Goal: Information Seeking & Learning: Learn about a topic

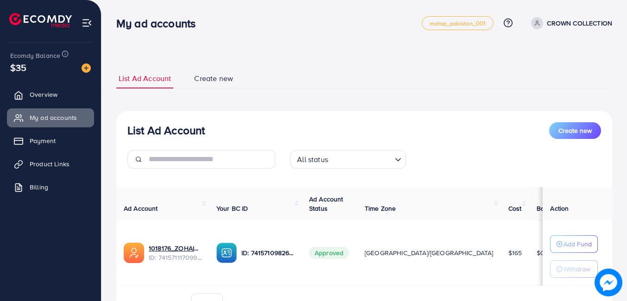
scroll to position [51, 0]
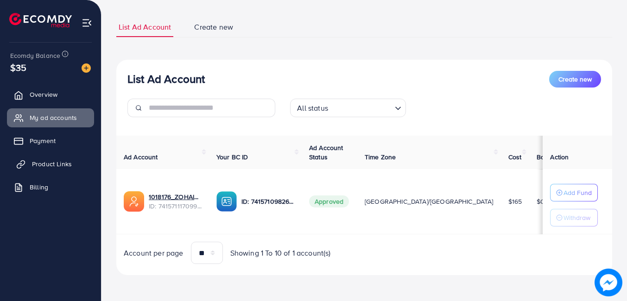
click at [47, 163] on span "Product Links" at bounding box center [52, 163] width 40 height 9
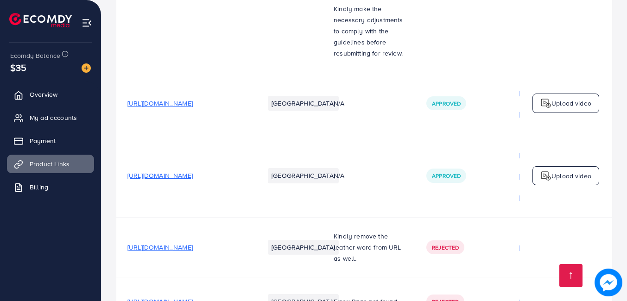
scroll to position [1012, 0]
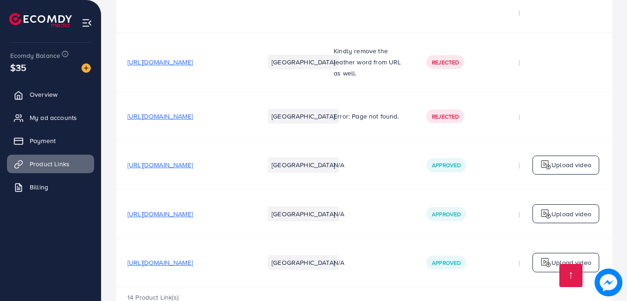
click at [476, 256] on td "Approved" at bounding box center [461, 262] width 93 height 49
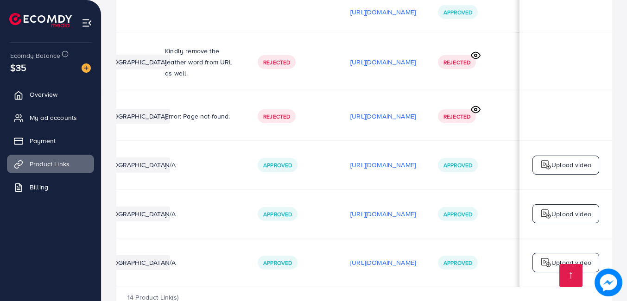
scroll to position [0, 179]
click at [415, 257] on p "https://files.ecomdy.com/videos/798747d6-61bb-465d-b2d2-c9a49e6c5b7b-1757086271…" at bounding box center [382, 262] width 65 height 11
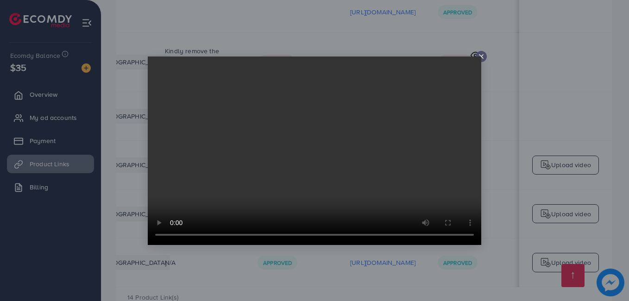
click at [450, 185] on video at bounding box center [315, 151] width 334 height 189
click at [284, 172] on video at bounding box center [315, 151] width 334 height 189
click at [597, 27] on div at bounding box center [314, 150] width 629 height 301
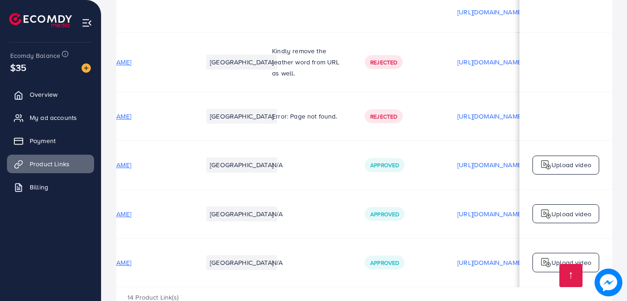
scroll to position [0, 0]
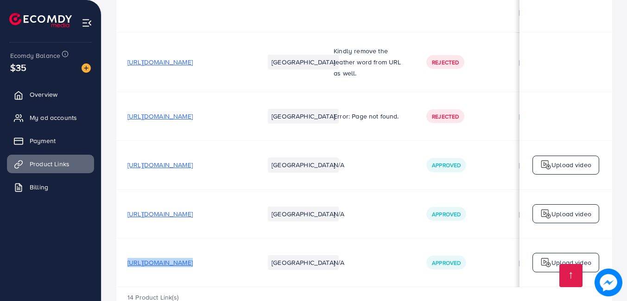
drag, startPoint x: 127, startPoint y: 231, endPoint x: 287, endPoint y: 231, distance: 159.3
click at [286, 238] on tr "https://crowncollection.shop/products/3-in-1-portable-vacuum-cleaner Pakistan N…" at bounding box center [448, 262] width 664 height 49
copy span "https://crowncollection.shop/products/3-in-1-portable-vacuum-cleaner"
click at [214, 203] on td "[URL][DOMAIN_NAME]" at bounding box center [184, 213] width 137 height 49
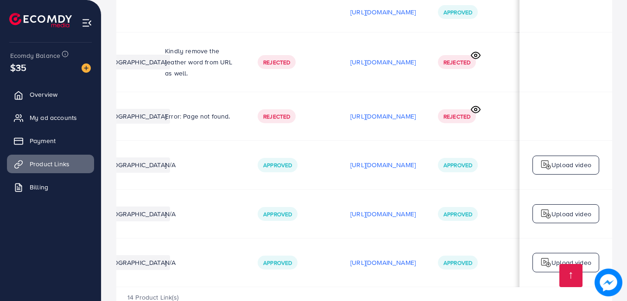
scroll to position [0, 183]
click at [384, 257] on p "https://files.ecomdy.com/videos/798747d6-61bb-465d-b2d2-c9a49e6c5b7b-1757086271…" at bounding box center [382, 262] width 65 height 11
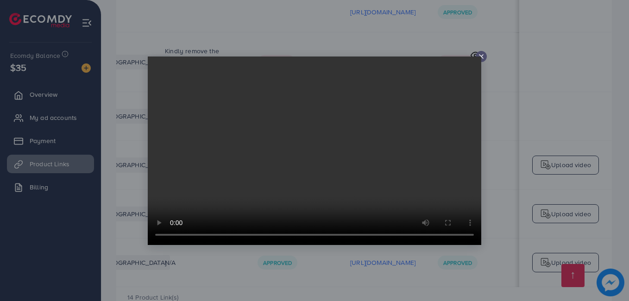
click at [622, 28] on div at bounding box center [314, 150] width 629 height 301
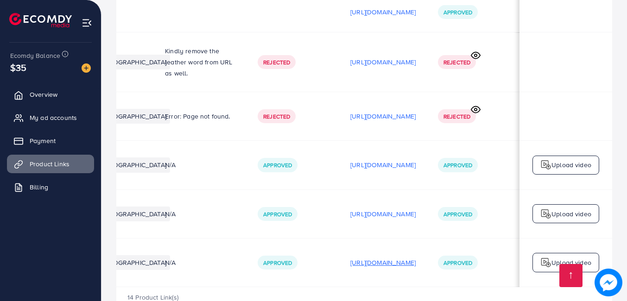
click at [404, 257] on p "https://files.ecomdy.com/videos/798747d6-61bb-465d-b2d2-c9a49e6c5b7b-1757086271…" at bounding box center [382, 262] width 65 height 11
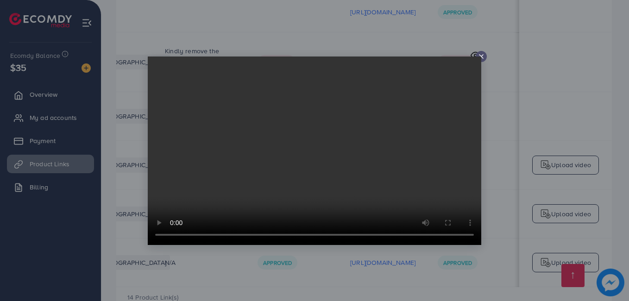
click at [239, 115] on video at bounding box center [315, 151] width 334 height 189
click at [478, 56] on icon at bounding box center [481, 56] width 7 height 7
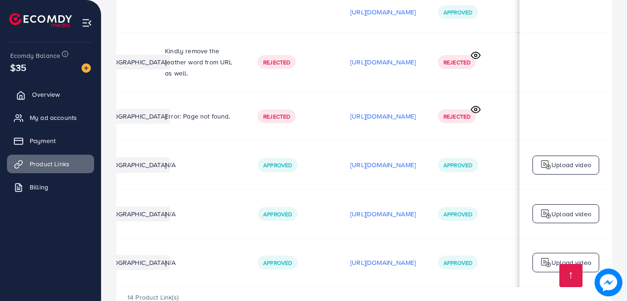
click at [40, 99] on span "Overview" at bounding box center [46, 94] width 28 height 9
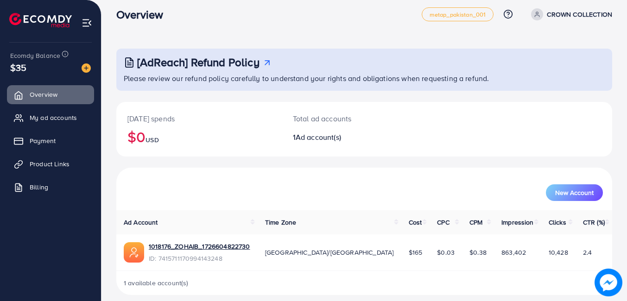
scroll to position [18, 0]
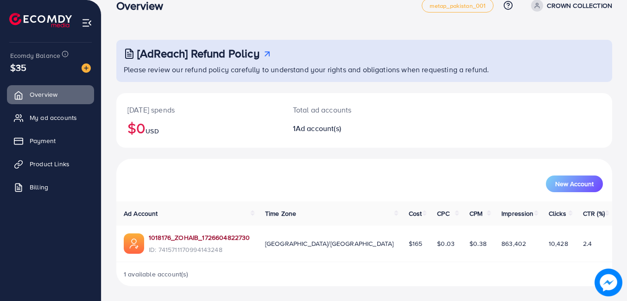
click at [179, 239] on link "1018176_ZOHAIB_1726604822730" at bounding box center [199, 237] width 101 height 9
click at [53, 170] on link "Product Links" at bounding box center [50, 164] width 87 height 19
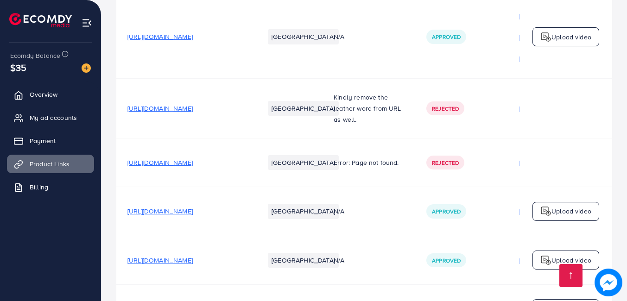
scroll to position [1012, 0]
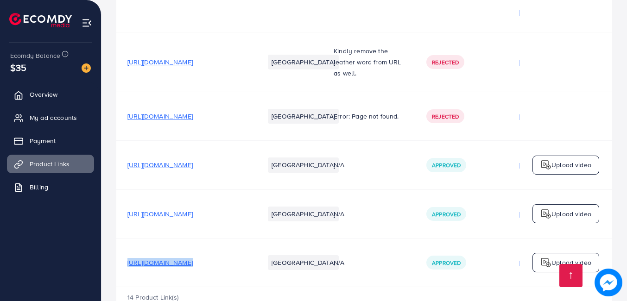
drag, startPoint x: 127, startPoint y: 233, endPoint x: 289, endPoint y: 240, distance: 161.8
click at [289, 240] on tr "https://crowncollection.shop/products/3-in-1-portable-vacuum-cleaner Pakistan N…" at bounding box center [448, 262] width 664 height 49
drag, startPoint x: 289, startPoint y: 239, endPoint x: 235, endPoint y: 229, distance: 54.8
copy span "https://crowncollection.shop/products/3-in-1-portable-vacuum-cleaner"
click at [37, 92] on span "Overview" at bounding box center [46, 94] width 28 height 9
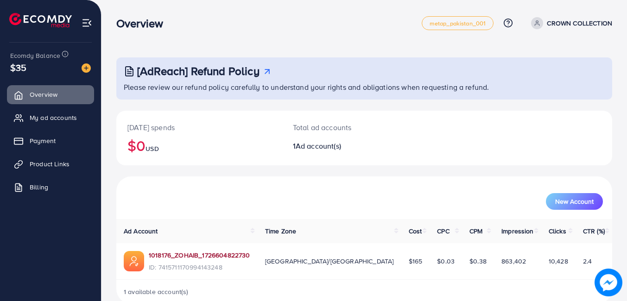
click at [194, 256] on link "1018176_ZOHAIB_1726604822730" at bounding box center [199, 255] width 101 height 9
